Goal: Communication & Community: Participate in discussion

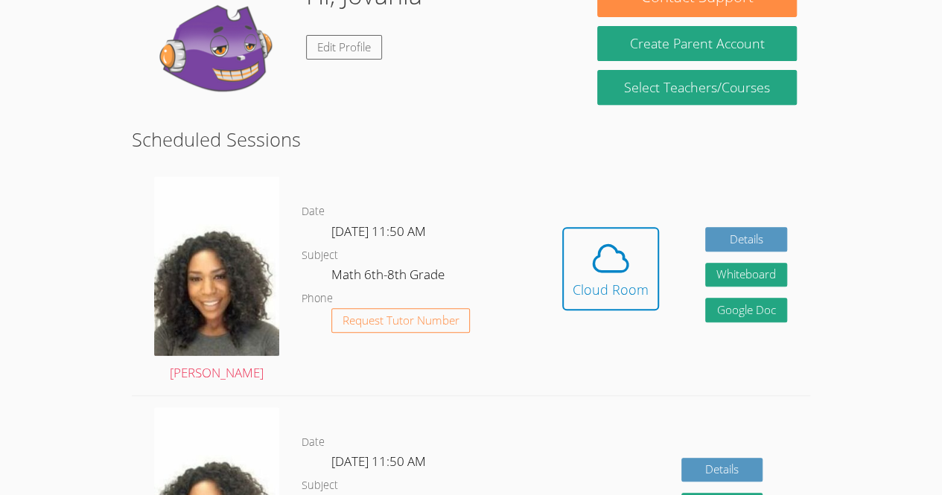
scroll to position [264, 0]
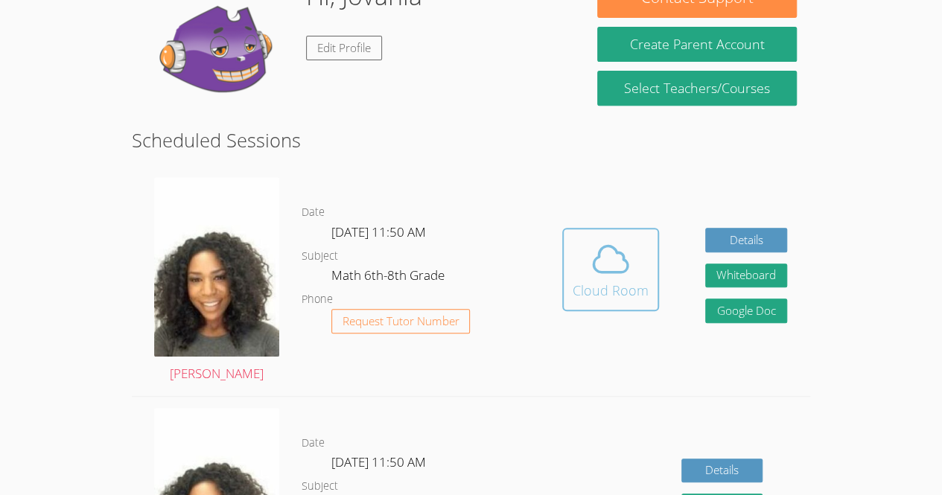
click at [603, 280] on div "Cloud Room" at bounding box center [611, 290] width 76 height 21
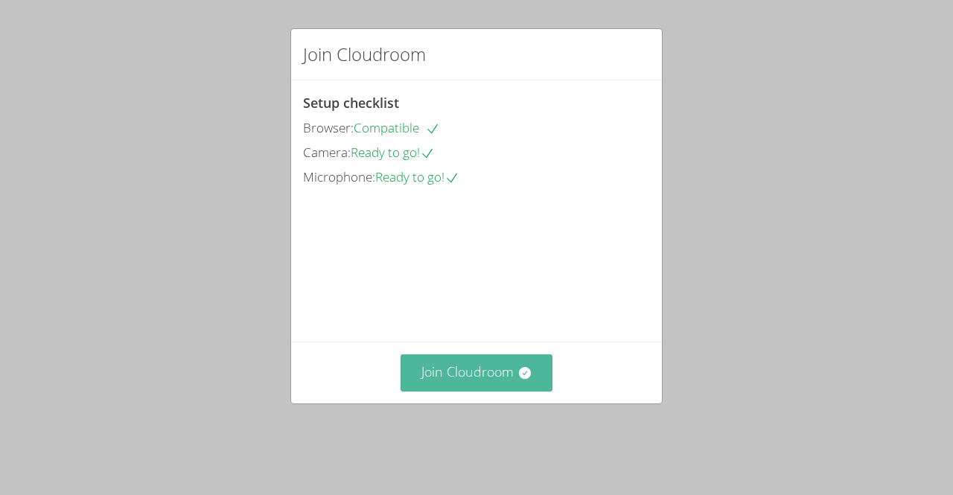
click at [453, 391] on button "Join Cloudroom" at bounding box center [477, 373] width 153 height 36
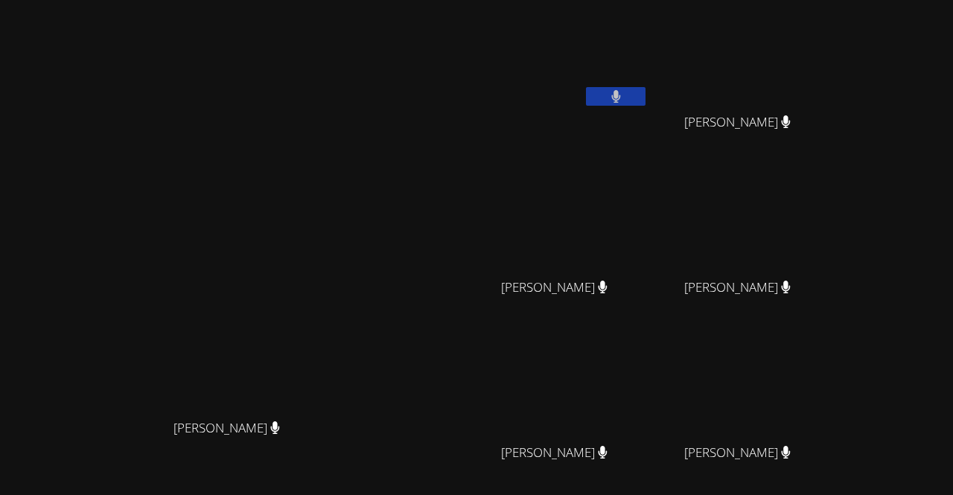
click at [280, 352] on video at bounding box center [232, 283] width 223 height 255
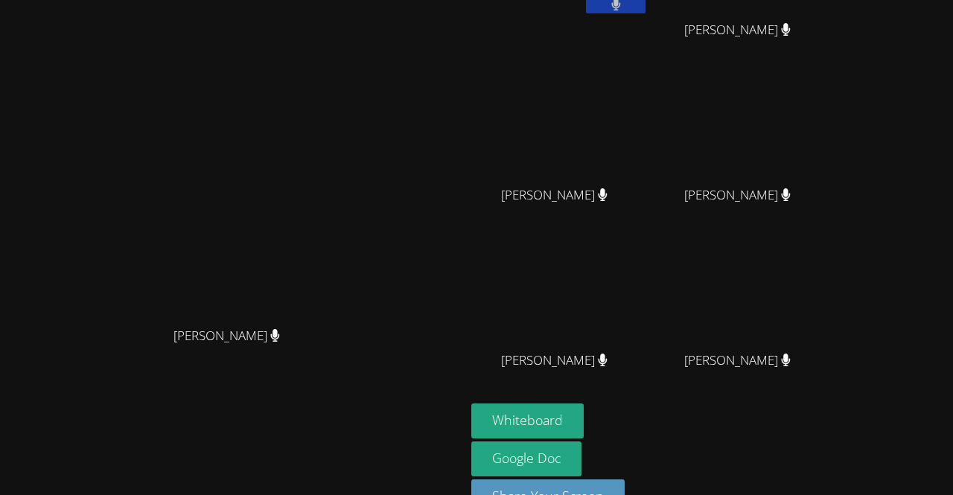
scroll to position [92, 0]
click at [584, 425] on button "Whiteboard" at bounding box center [527, 421] width 112 height 35
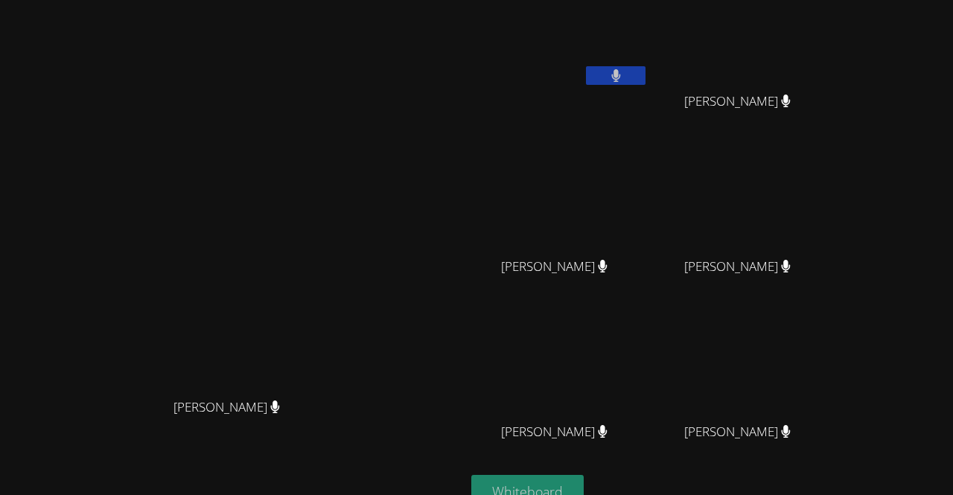
scroll to position [0, 0]
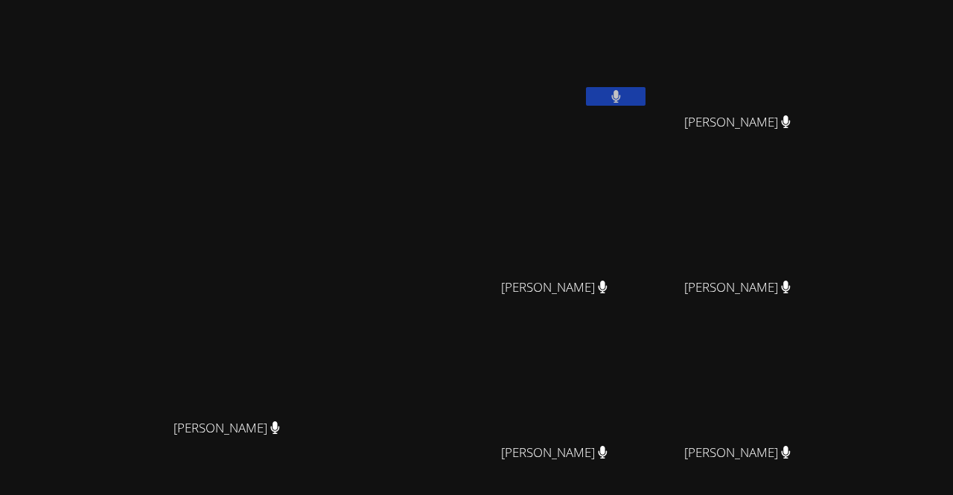
click at [832, 39] on video at bounding box center [743, 56] width 177 height 100
click at [832, 53] on video at bounding box center [743, 56] width 177 height 100
click at [646, 95] on button at bounding box center [616, 96] width 60 height 19
drag, startPoint x: 706, startPoint y: 95, endPoint x: 672, endPoint y: 112, distance: 38.3
click at [649, 112] on div "Jovania Doll" at bounding box center [559, 85] width 177 height 159
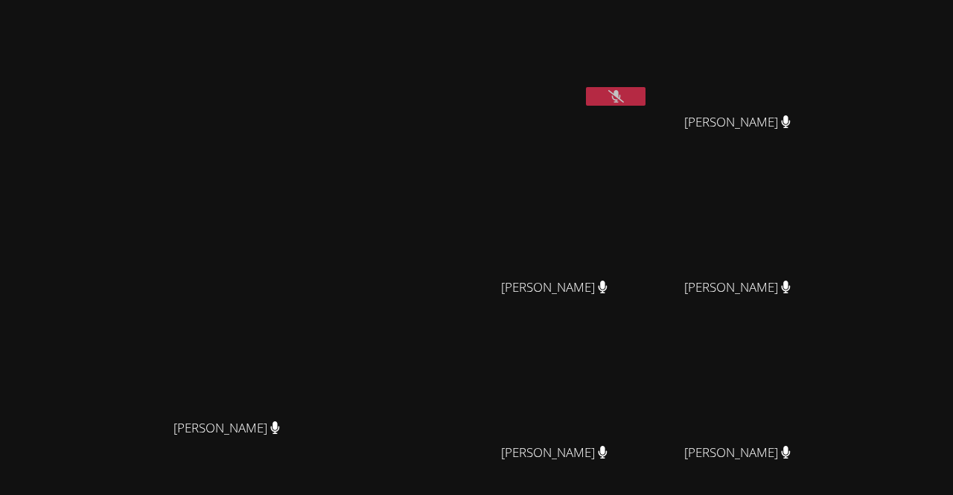
click at [646, 105] on button at bounding box center [616, 96] width 60 height 19
click at [219, 55] on div "[PERSON_NAME] [PERSON_NAME]" at bounding box center [233, 314] width 454 height 616
click at [345, 273] on video at bounding box center [232, 283] width 223 height 255
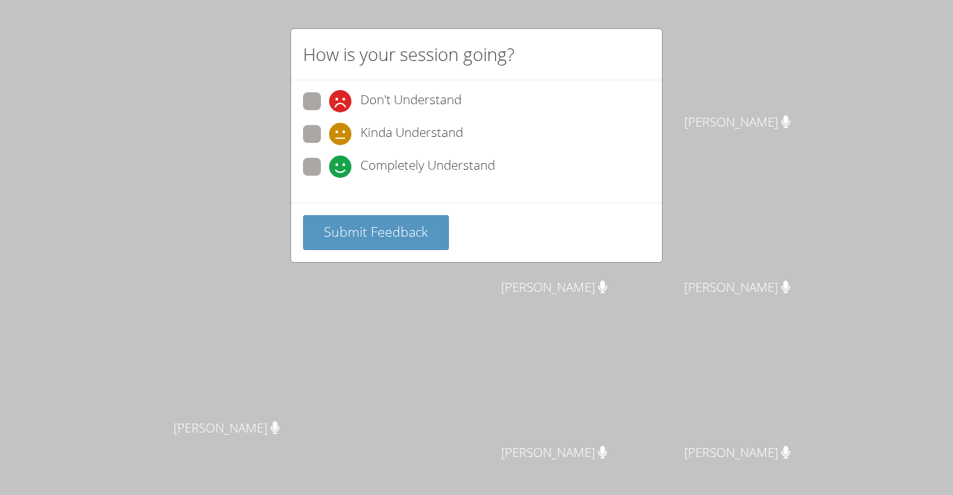
click at [329, 145] on span at bounding box center [329, 145] width 0 height 0
click at [329, 138] on input "Kinda Understand" at bounding box center [335, 131] width 13 height 13
radio input "true"
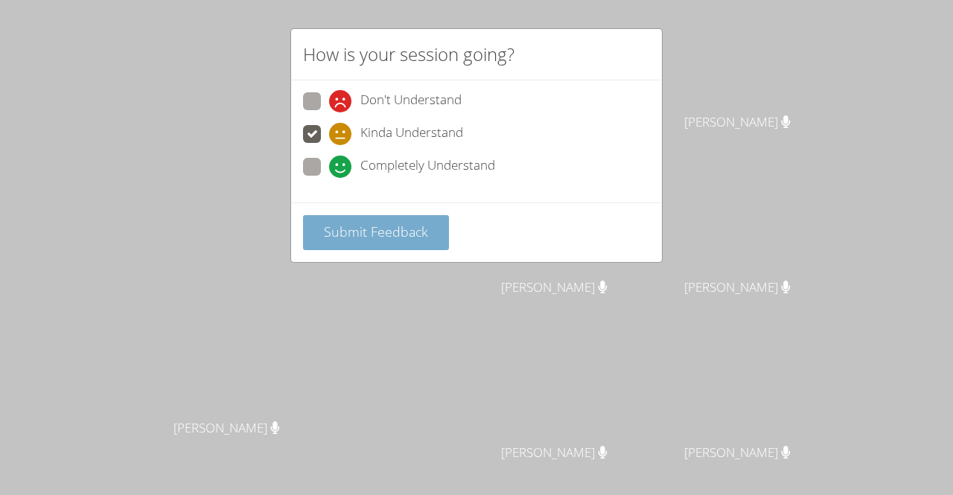
click at [349, 232] on span "Submit Feedback" at bounding box center [376, 232] width 104 height 18
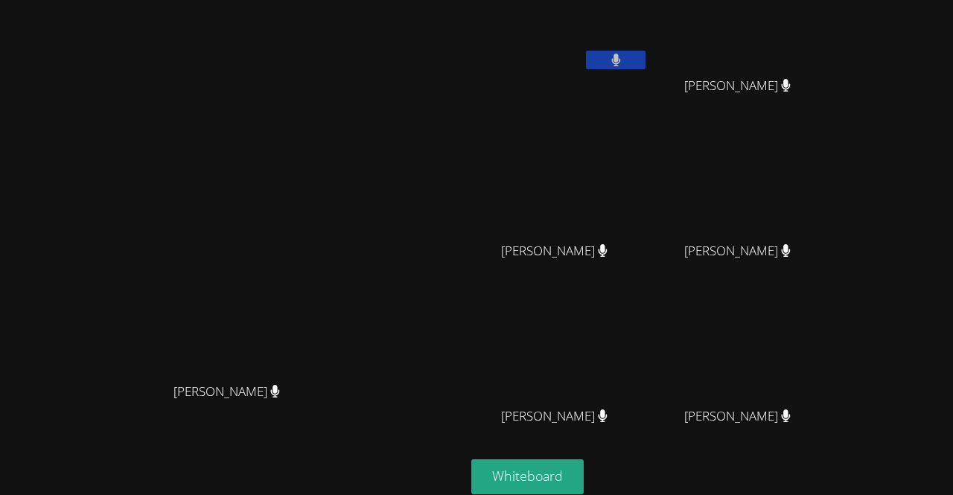
scroll to position [37, 0]
drag, startPoint x: 679, startPoint y: 1, endPoint x: 554, endPoint y: 20, distance: 126.5
click at [460, 20] on div "Michelle Dupin Michelle Dupin" at bounding box center [233, 277] width 454 height 616
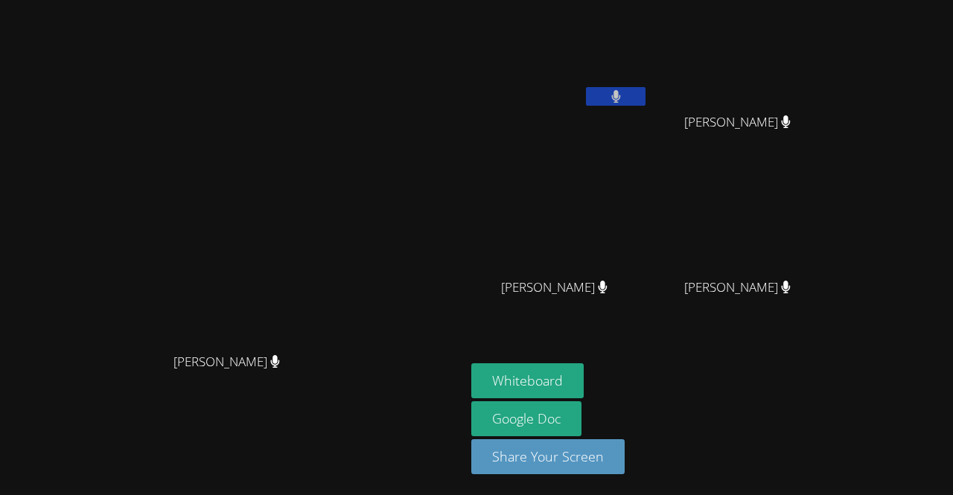
scroll to position [0, 0]
